Goal: Task Accomplishment & Management: Use online tool/utility

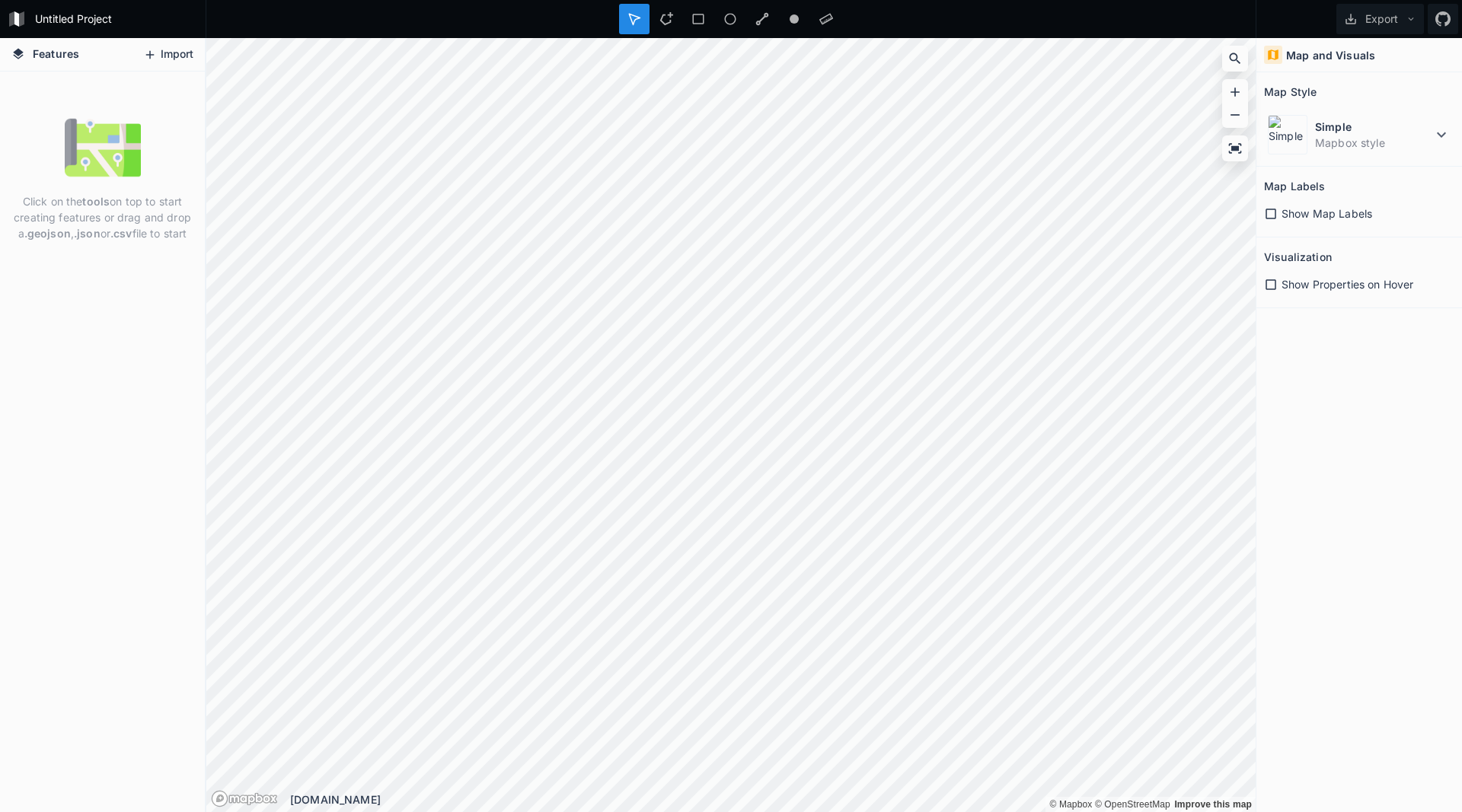
click at [168, 60] on button "Import" at bounding box center [168, 55] width 66 height 24
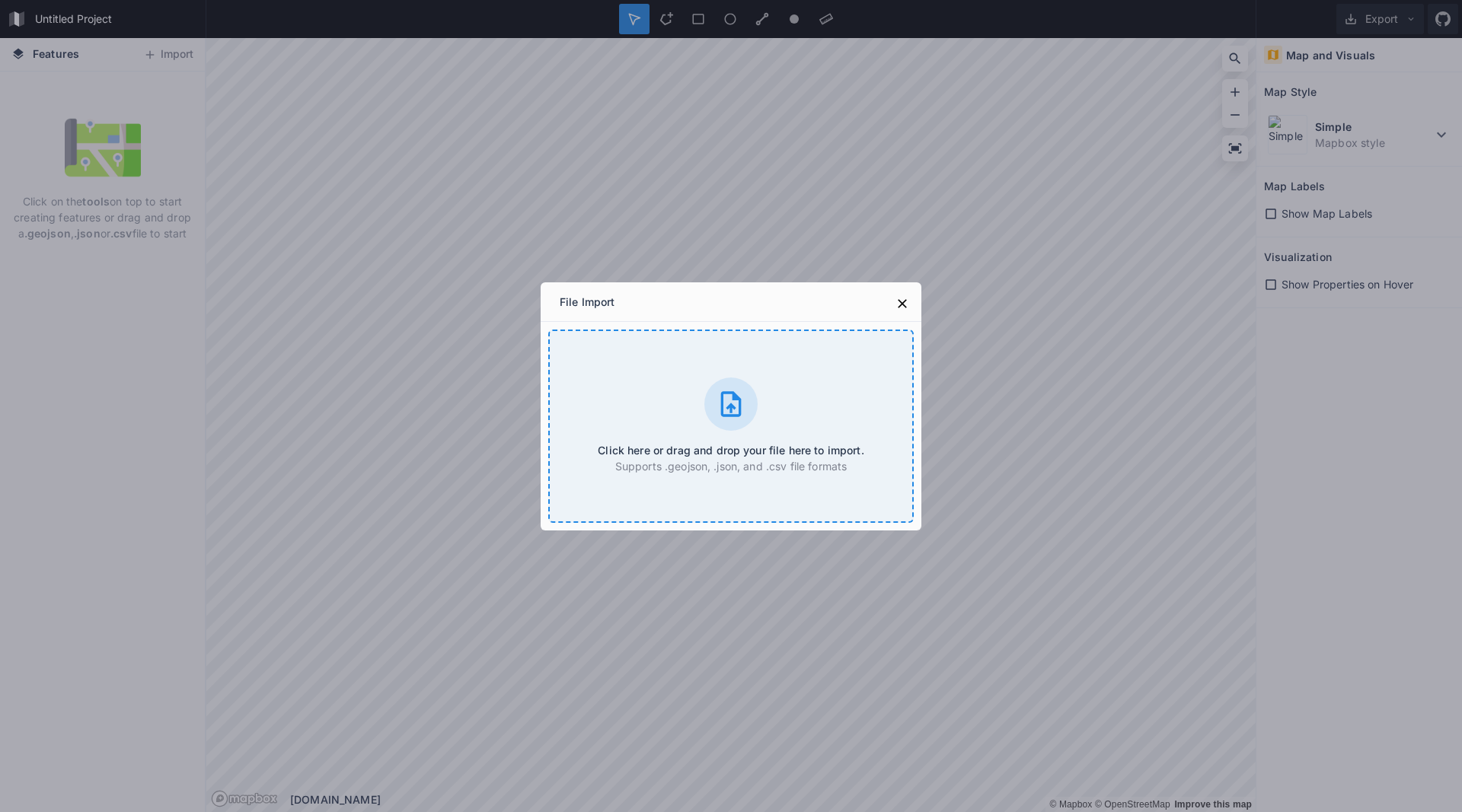
click at [714, 425] on div at bounding box center [731, 404] width 53 height 53
click at [657, 414] on div "Click here or drag and drop your file here to import. Supports .geojson, .json,…" at bounding box center [730, 425] width 366 height 193
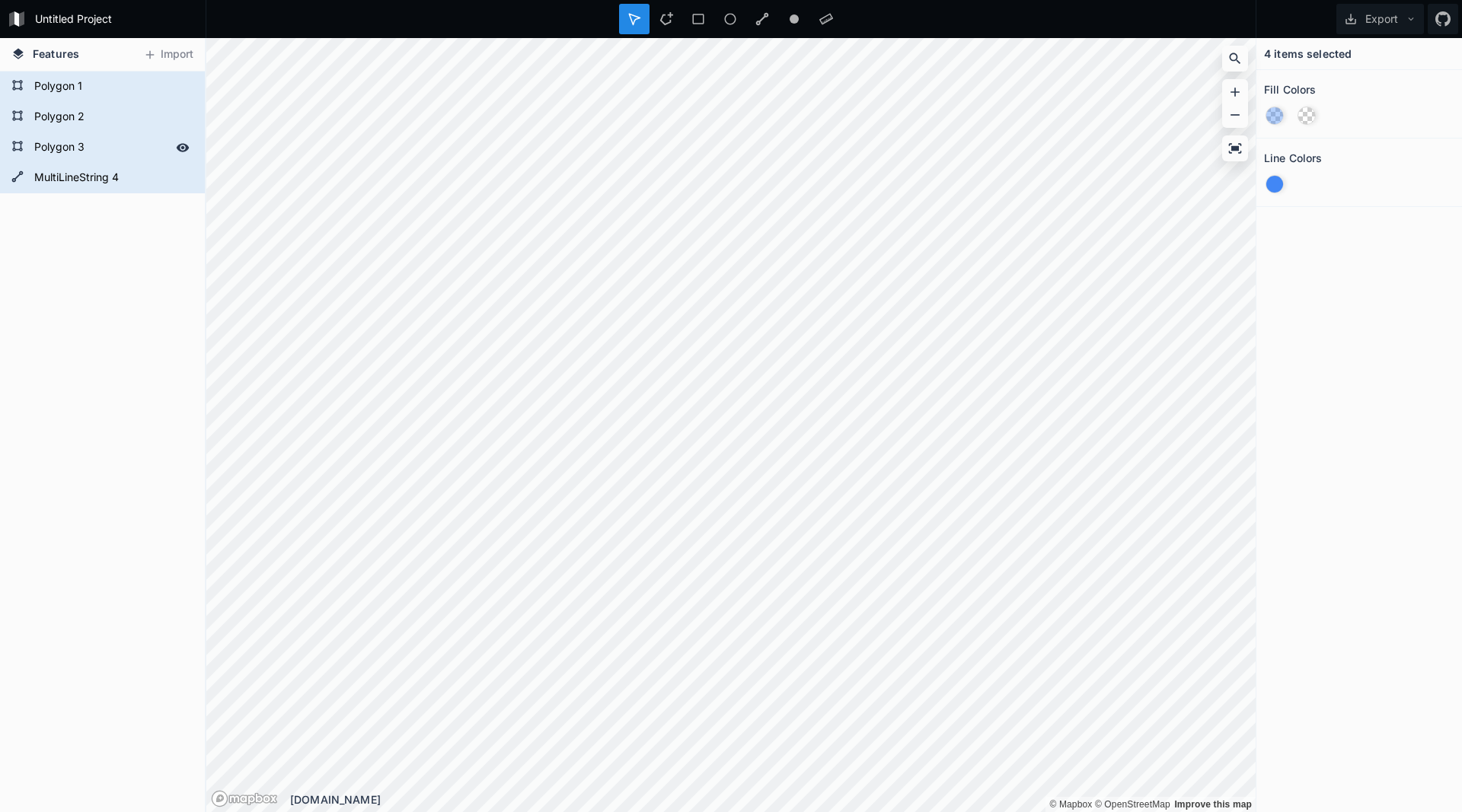
click at [76, 150] on form "Polygon 3" at bounding box center [100, 147] width 142 height 23
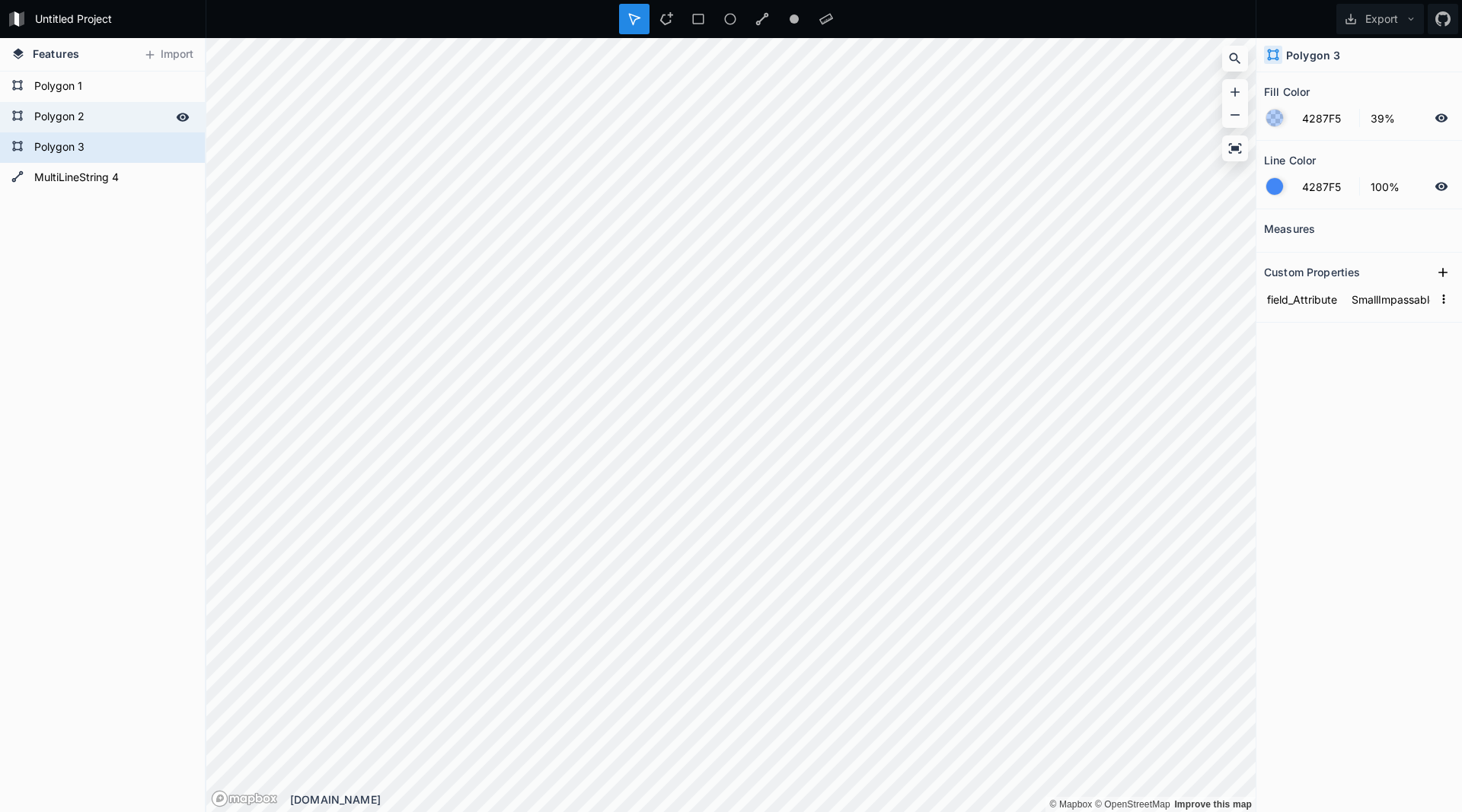
click at [97, 124] on form "Polygon 2" at bounding box center [100, 117] width 142 height 23
click at [88, 97] on form "Polygon 1" at bounding box center [100, 86] width 142 height 23
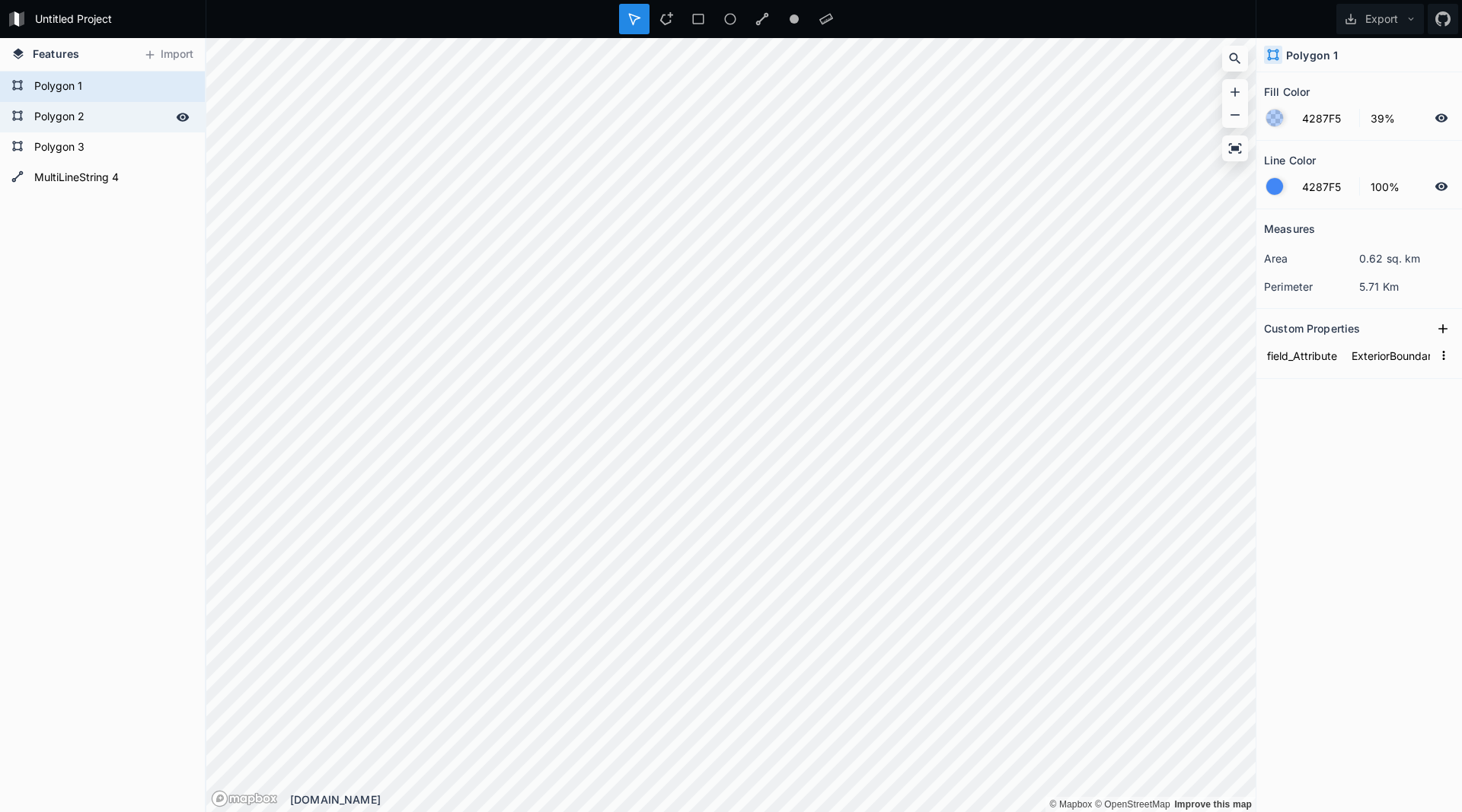
click at [84, 115] on form "Polygon 2" at bounding box center [100, 117] width 142 height 23
type input "LargeImpassables"
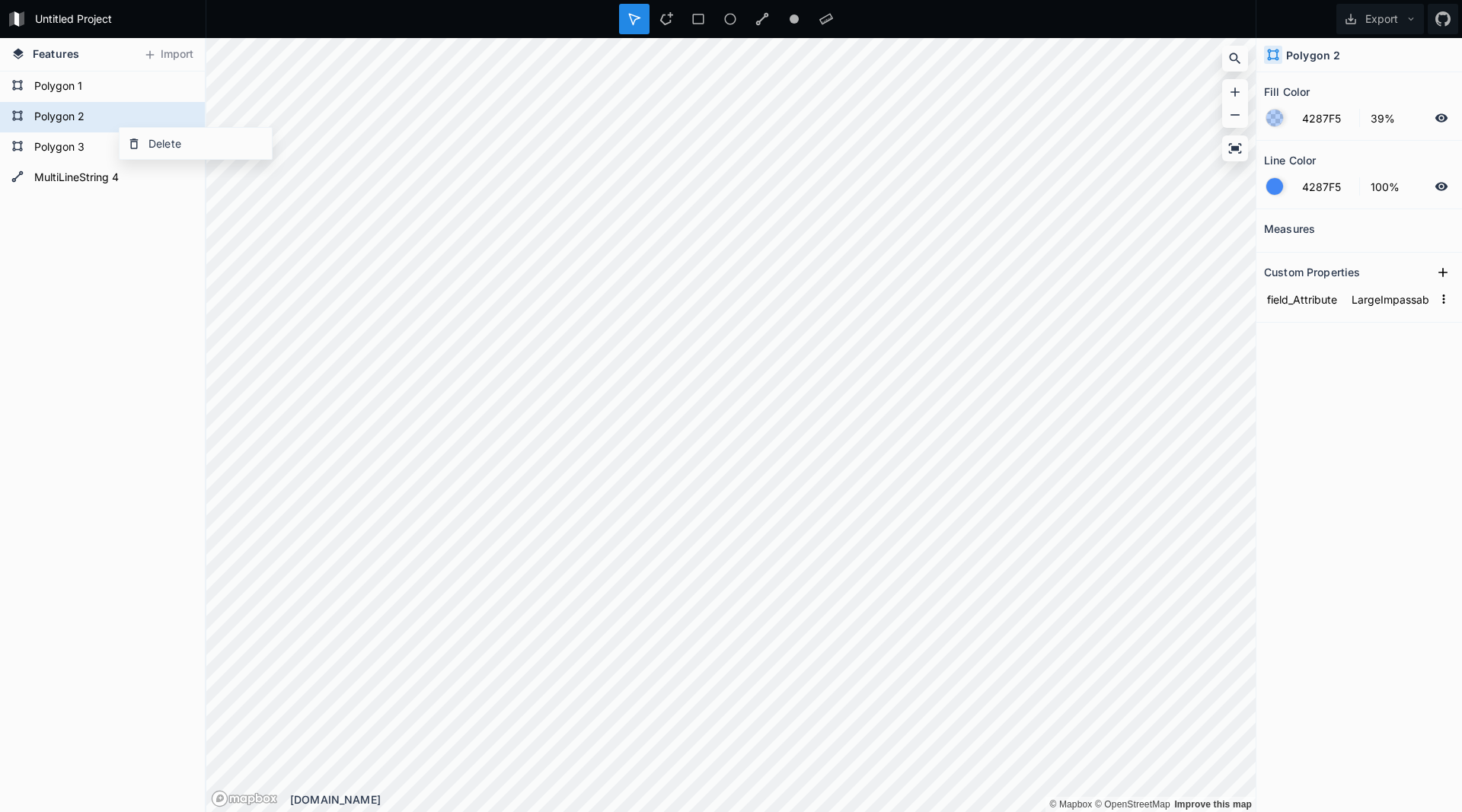
click at [124, 327] on div "MultiLineString 4 Polygon 3 Polygon 2 Polygon 1" at bounding box center [102, 442] width 205 height 740
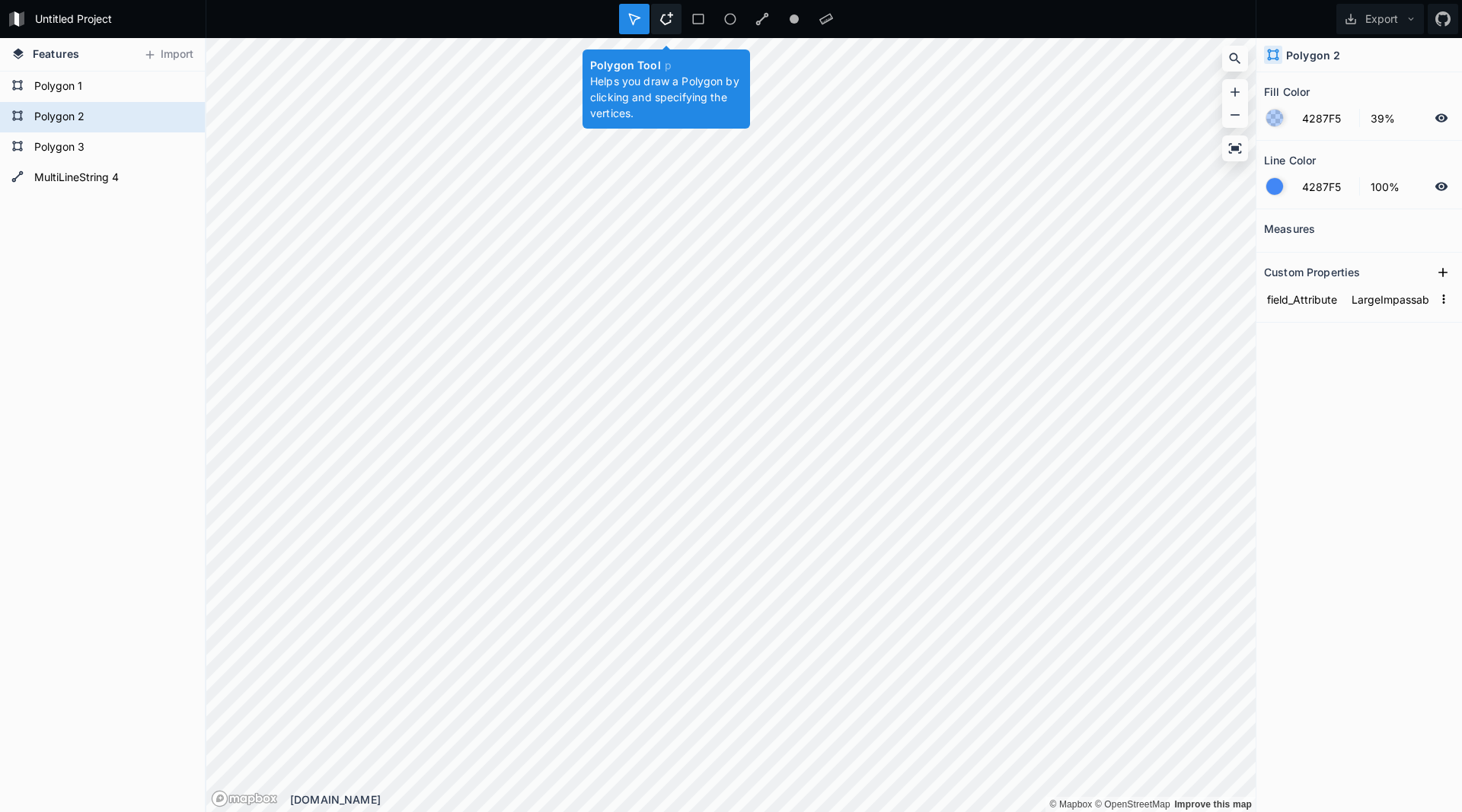
click at [673, 19] on div at bounding box center [665, 19] width 30 height 30
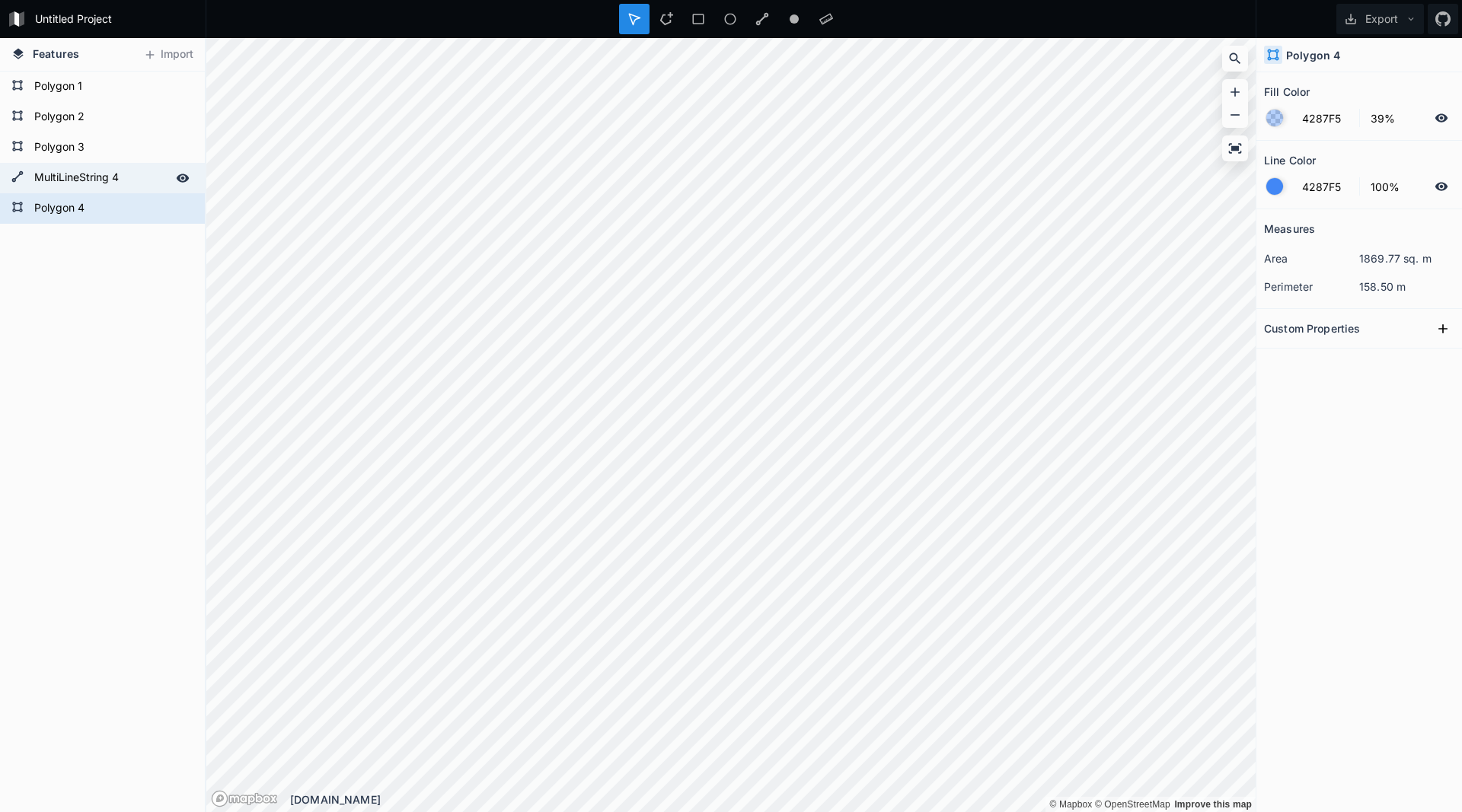
click at [115, 179] on form "MultiLineString 4" at bounding box center [100, 177] width 142 height 23
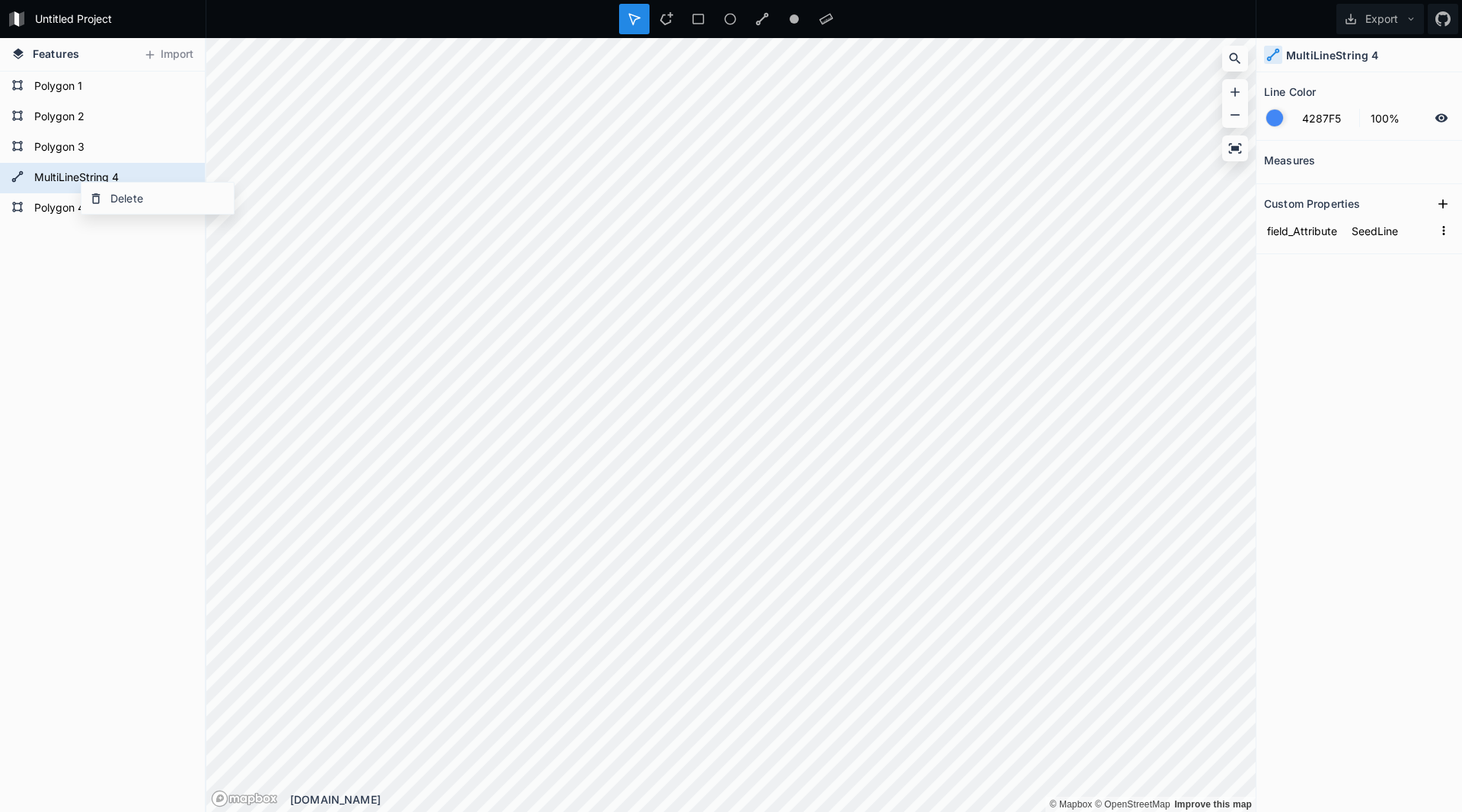
click at [87, 267] on div "Polygon 4 MultiLineString 4 Polygon 3 Polygon 2 Polygon 1" at bounding box center [102, 442] width 205 height 740
click at [1393, 23] on button "Export" at bounding box center [1379, 19] width 87 height 30
click at [1378, 90] on div "Export as .geojson" at bounding box center [1377, 87] width 152 height 31
